Goal: Task Accomplishment & Management: Use online tool/utility

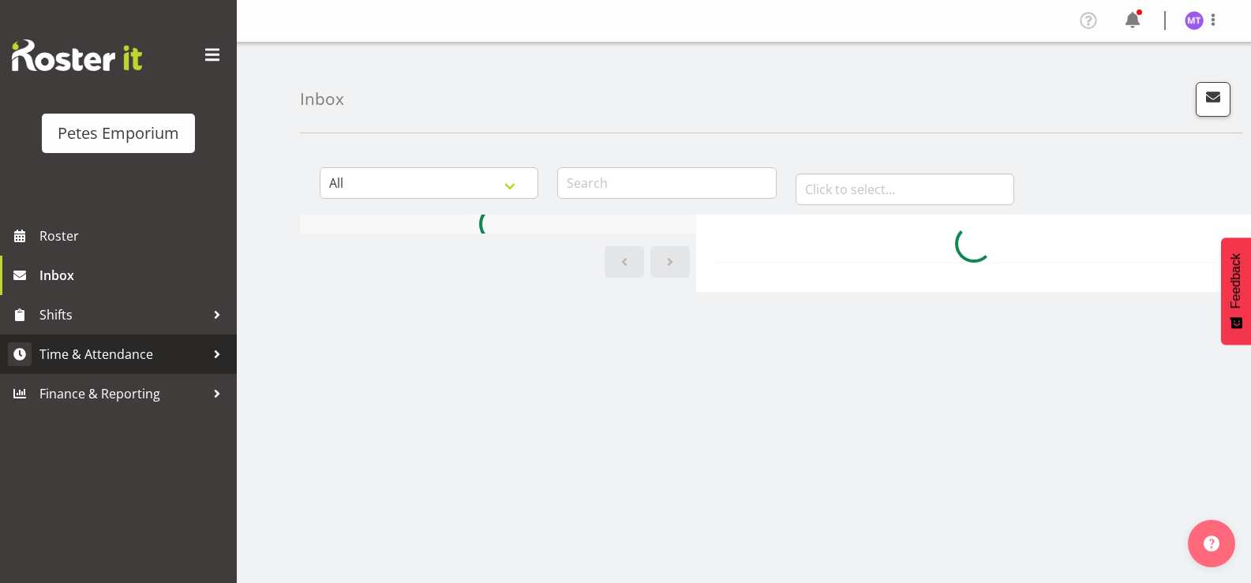
click at [126, 354] on span "Time & Attendance" at bounding box center [122, 355] width 166 height 24
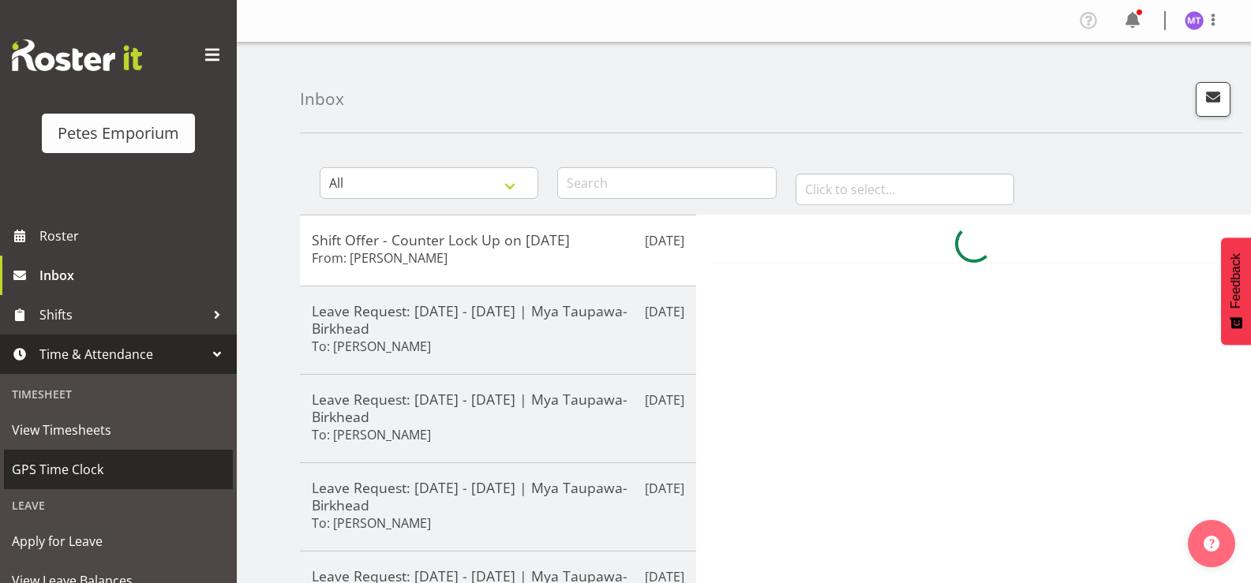
click at [86, 468] on span "GPS Time Clock" at bounding box center [118, 470] width 213 height 24
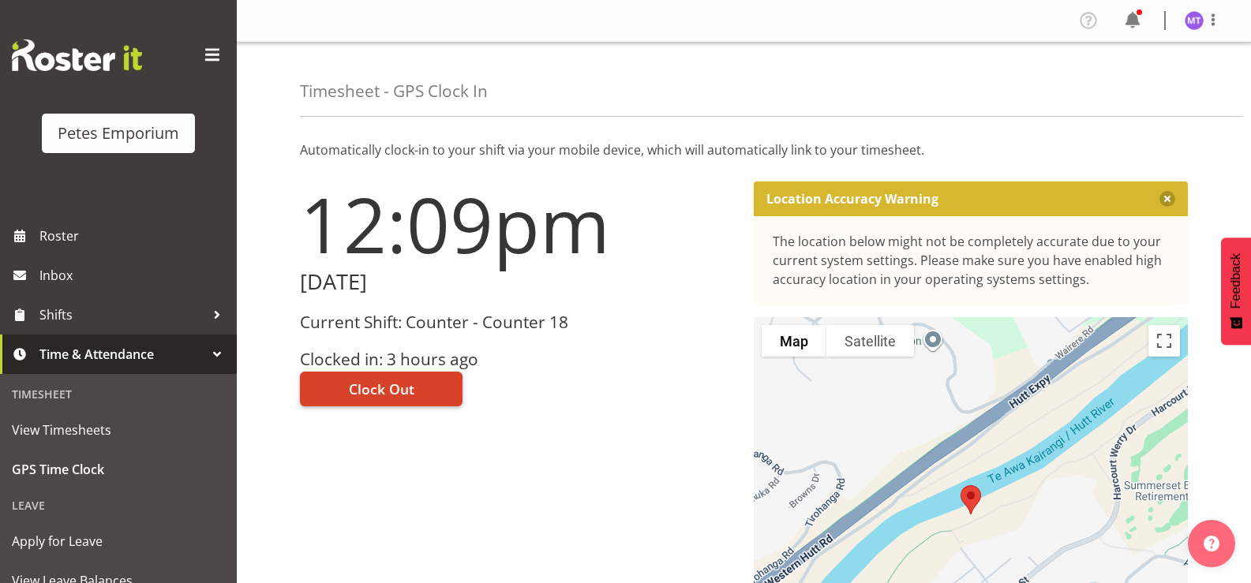
click at [408, 392] on span "Clock Out" at bounding box center [382, 389] width 66 height 21
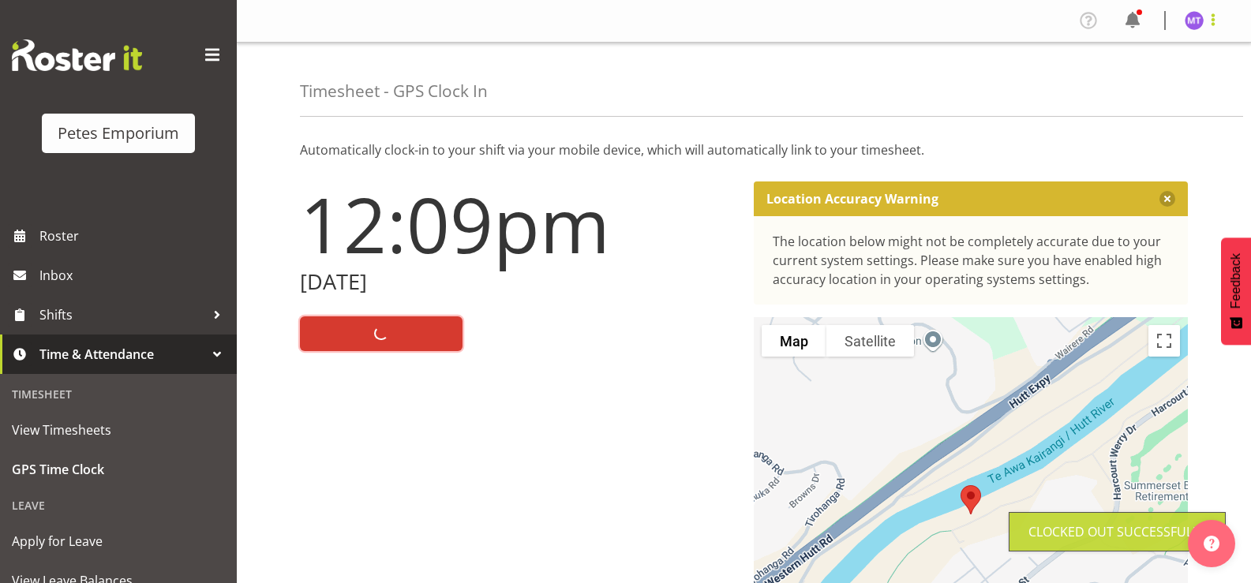
click at [1210, 17] on span at bounding box center [1213, 19] width 19 height 19
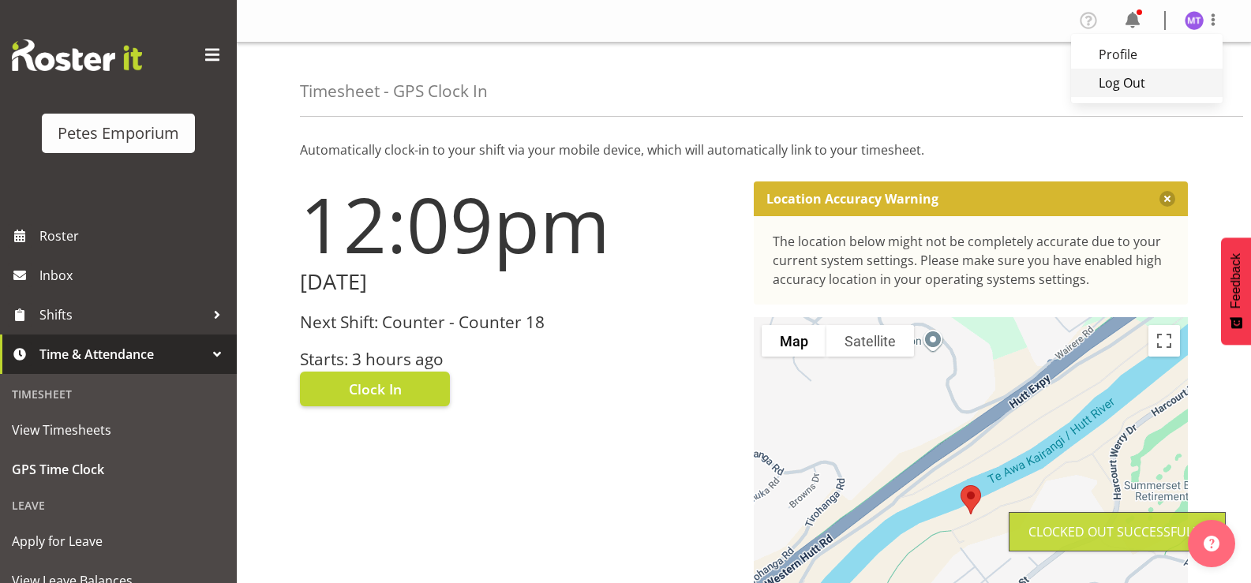
click at [1161, 89] on link "Log Out" at bounding box center [1147, 83] width 152 height 28
